Goal: Communication & Community: Ask a question

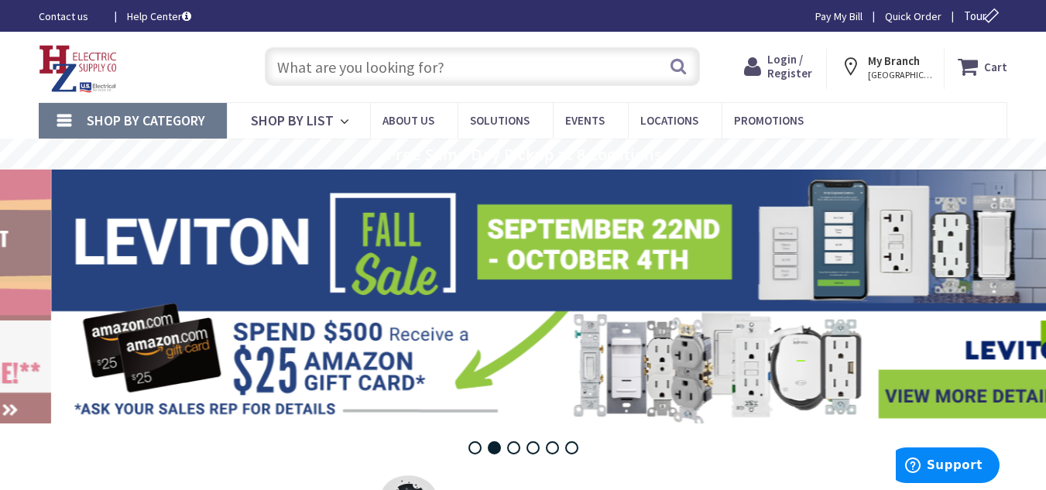
click at [71, 12] on link "Contact us" at bounding box center [70, 16] width 63 height 15
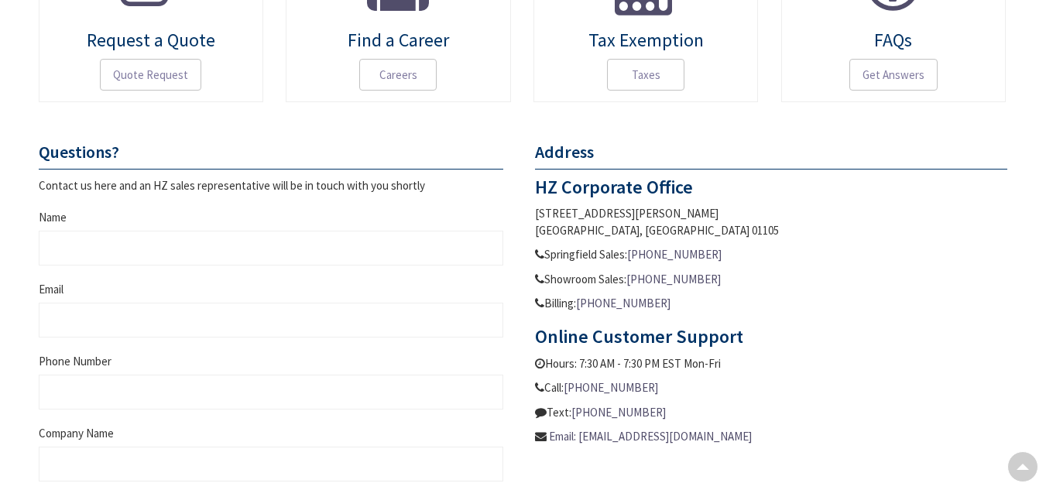
click at [111, 277] on fieldset "Questions? Contact us here and an HZ sales representative will be in touch with…" at bounding box center [271, 364] width 464 height 444
click at [110, 256] on input "Name" at bounding box center [271, 248] width 464 height 35
type input "William Broker"
type input "oct2336@businessbrokersleads.com"
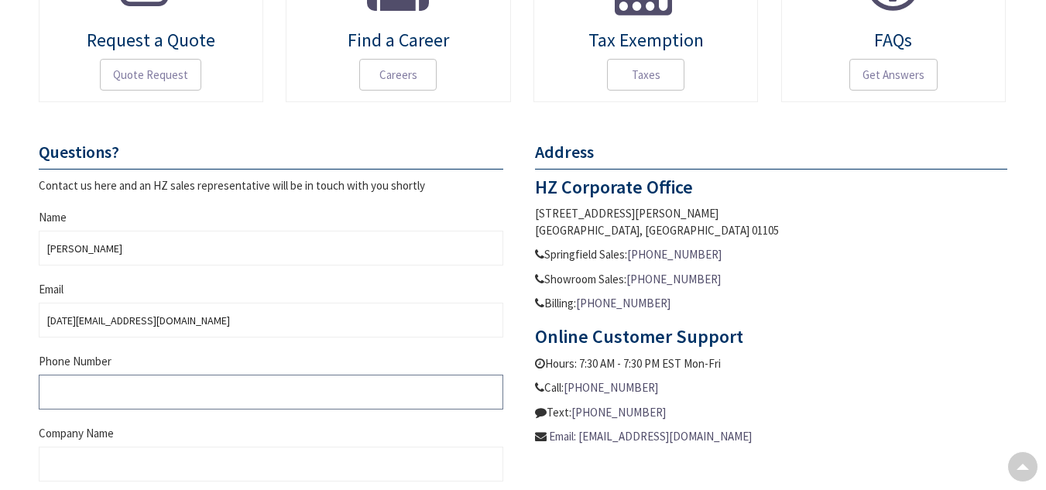
type input "9178304394"
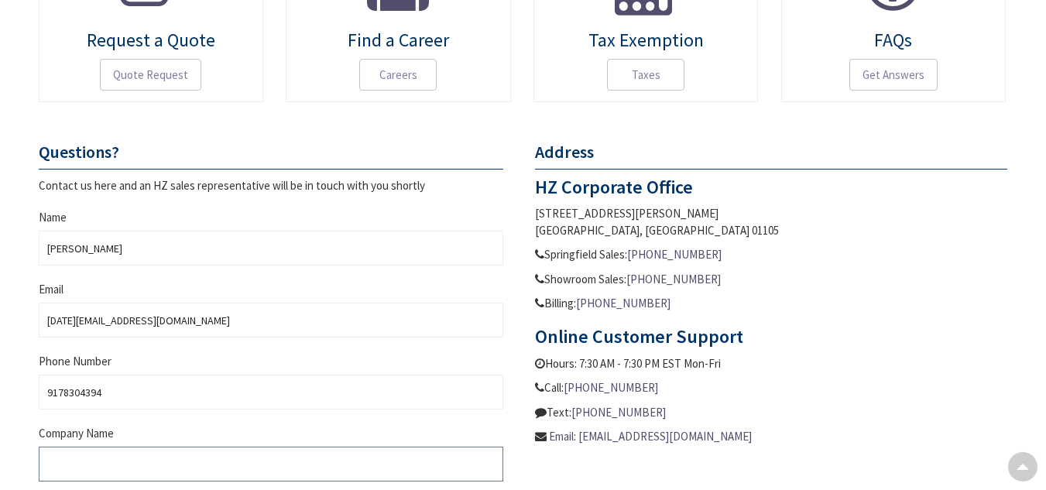
type input "William Broker"
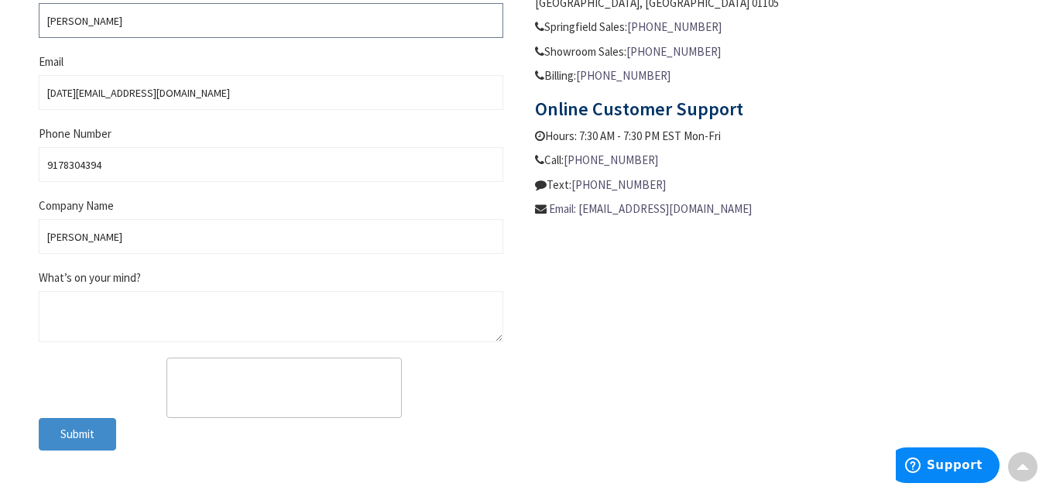
scroll to position [758, 0]
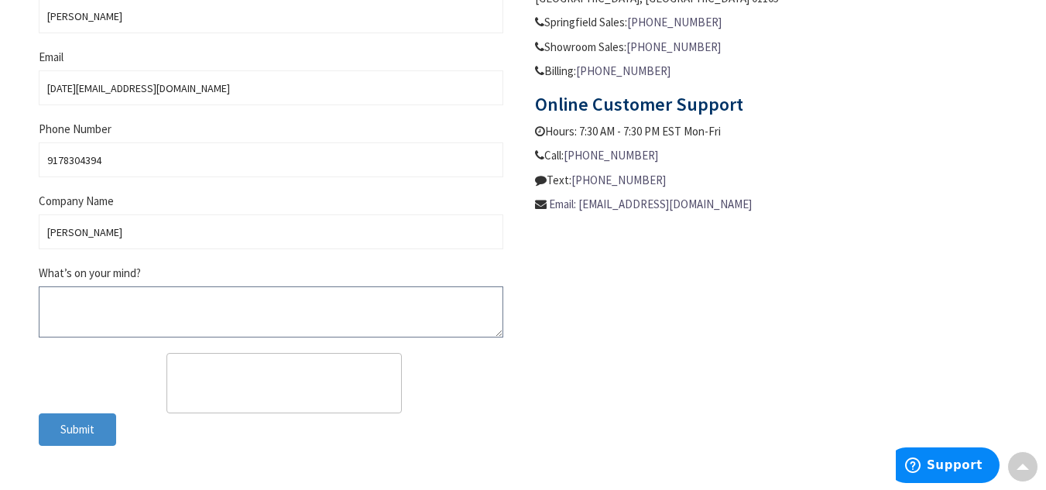
click at [126, 310] on textarea "What’s on your mind?" at bounding box center [271, 311] width 464 height 51
paste textarea "Are you interested in Selling your Business? Hi , my name is William and I am a…"
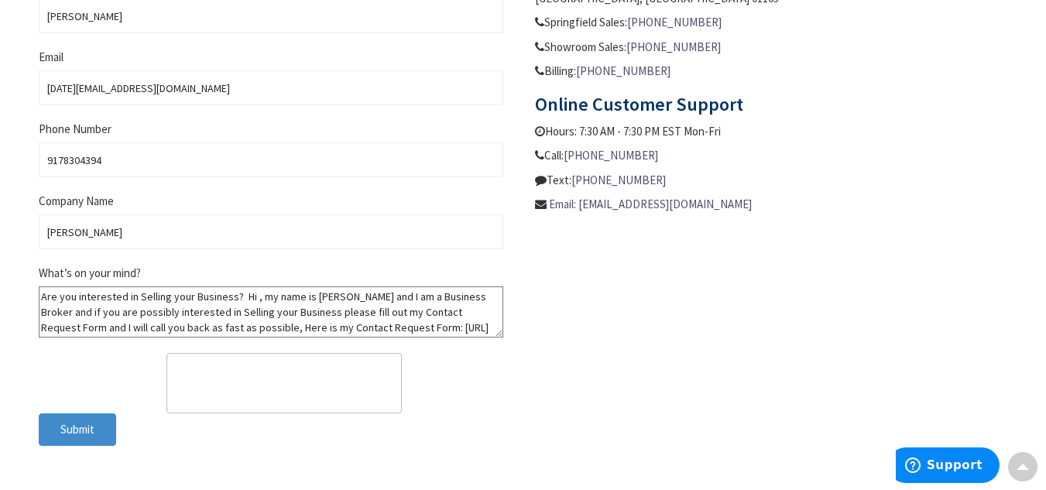
scroll to position [45, 0]
type textarea "Are you interested in Selling your Business? Hi , my name is William and I am a…"
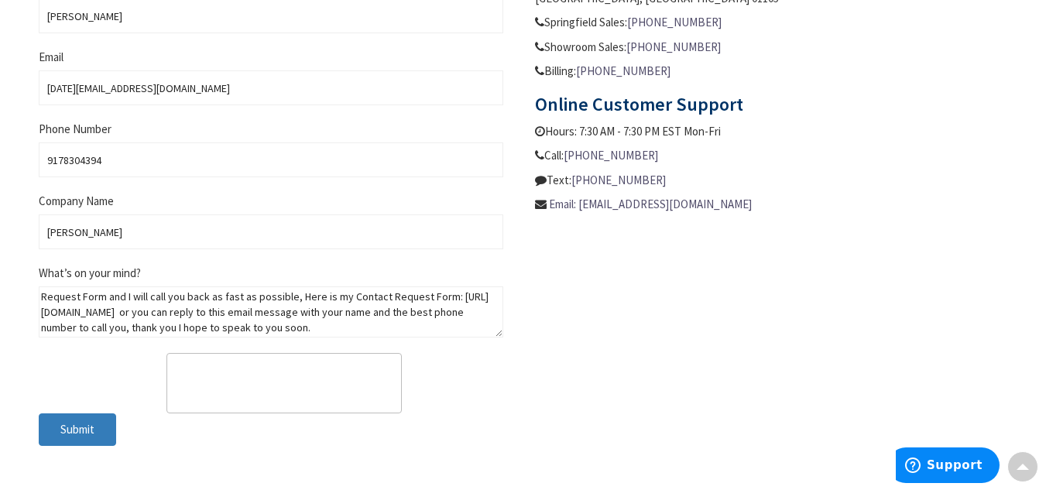
click at [86, 441] on button "Submit" at bounding box center [77, 429] width 77 height 33
